Goal: Task Accomplishment & Management: Manage account settings

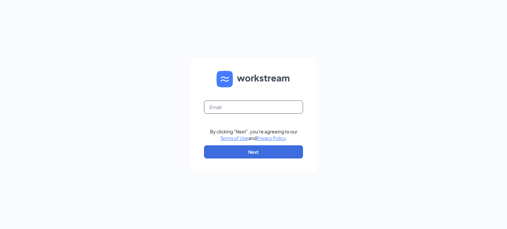
click at [210, 108] on input "text" at bounding box center [253, 107] width 99 height 13
type input "b"
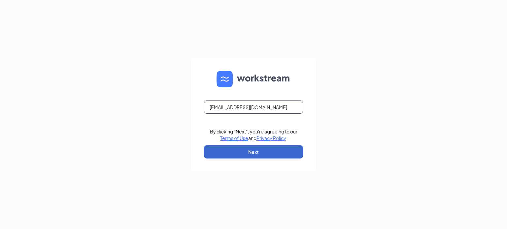
type input "[EMAIL_ADDRESS][DOMAIN_NAME]"
click at [242, 150] on button "Next" at bounding box center [253, 151] width 99 height 13
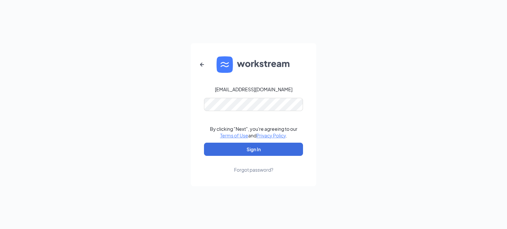
click at [253, 171] on div "Forgot password?" at bounding box center [253, 170] width 39 height 7
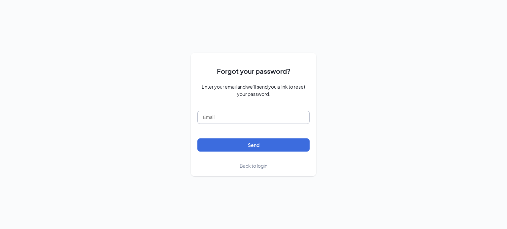
click at [211, 115] on input "text" at bounding box center [253, 117] width 112 height 13
type input "[EMAIL_ADDRESS][DOMAIN_NAME]"
click at [197, 139] on button "Send" at bounding box center [253, 145] width 112 height 13
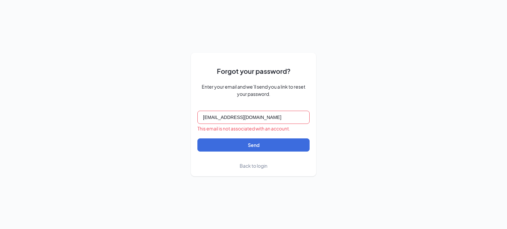
click at [255, 165] on span "Back to login" at bounding box center [254, 166] width 28 height 6
